Goal: Task Accomplishment & Management: Complete application form

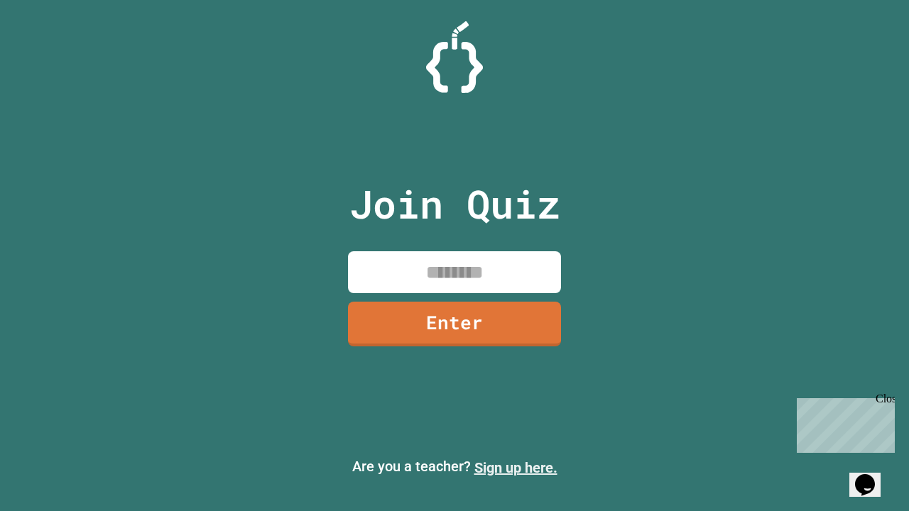
click at [516, 468] on link "Sign up here." at bounding box center [516, 468] width 83 height 17
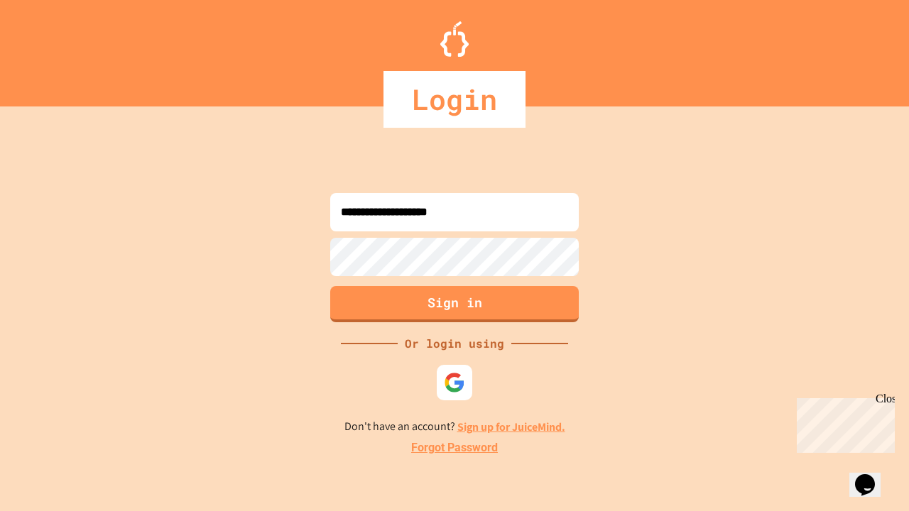
type input "**********"
